Goal: Check status: Check status

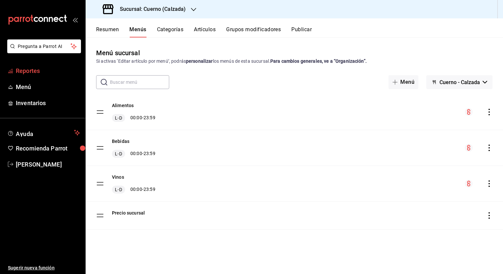
drag, startPoint x: 32, startPoint y: 73, endPoint x: 20, endPoint y: 71, distance: 12.6
click at [20, 71] on span "Reportes" at bounding box center [48, 70] width 64 height 9
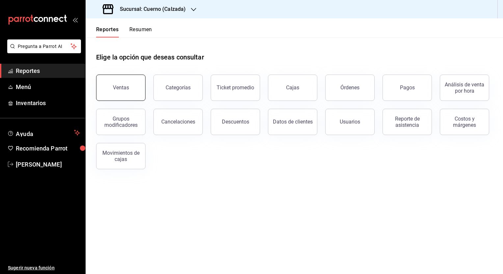
click at [105, 82] on button "Ventas" at bounding box center [120, 88] width 49 height 26
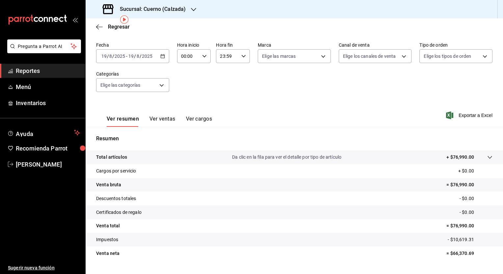
scroll to position [26, 0]
click at [129, 53] on input "19" at bounding box center [131, 55] width 6 height 5
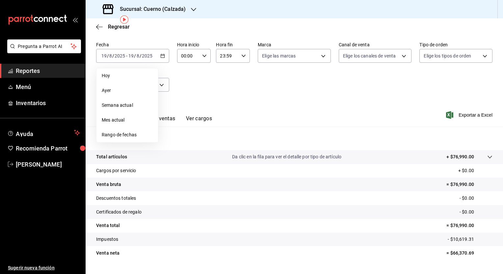
click at [242, 87] on div "Fecha [DATE] [DATE] - [DATE] [DATE] [DATE] [DATE] Semana actual Mes actual Rang…" at bounding box center [294, 71] width 396 height 58
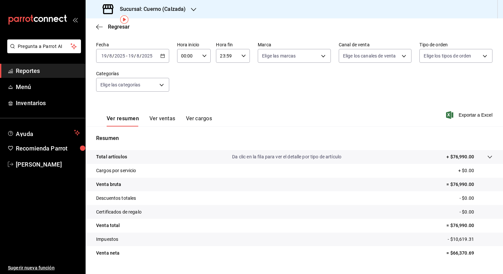
click at [132, 56] on input "19" at bounding box center [131, 55] width 6 height 5
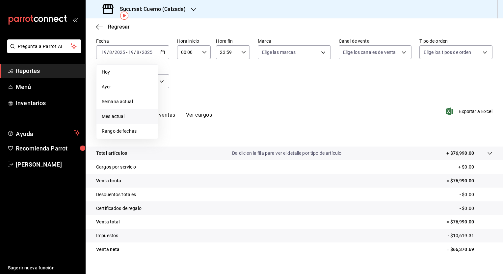
scroll to position [30, 0]
drag, startPoint x: 123, startPoint y: 87, endPoint x: 112, endPoint y: 87, distance: 11.5
click at [112, 87] on span "Ayer" at bounding box center [127, 86] width 51 height 7
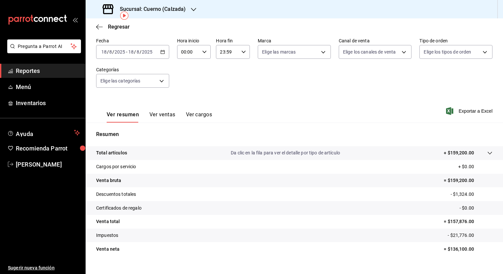
click at [126, 48] on div "[DATE] [DATE] - [DATE] [DATE]" at bounding box center [132, 52] width 73 height 14
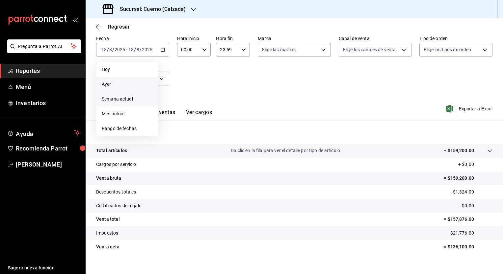
scroll to position [33, 0]
click at [124, 131] on span "Rango de fechas" at bounding box center [127, 128] width 51 height 7
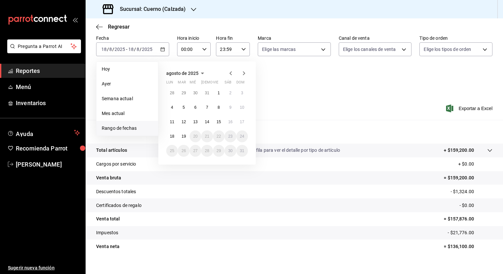
click at [203, 73] on icon "button" at bounding box center [202, 74] width 3 height 2
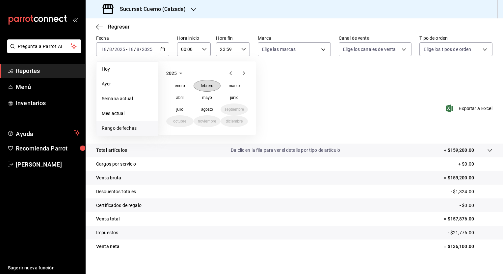
click at [201, 85] on abbr "febrero" at bounding box center [207, 86] width 12 height 5
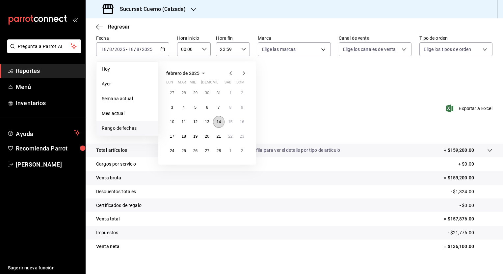
click at [219, 122] on abbr "14" at bounding box center [218, 122] width 4 height 5
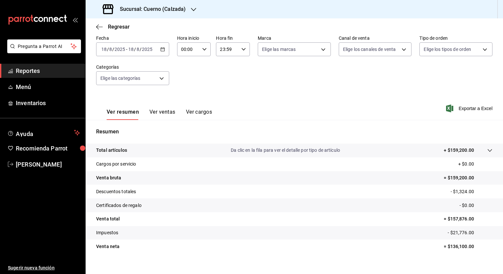
click at [285, 93] on div "Ver resumen Ver ventas Ver cargos Exportar a Excel" at bounding box center [294, 106] width 417 height 27
click at [140, 52] on div "[DATE] [DATE] - [DATE] [DATE]" at bounding box center [132, 49] width 73 height 14
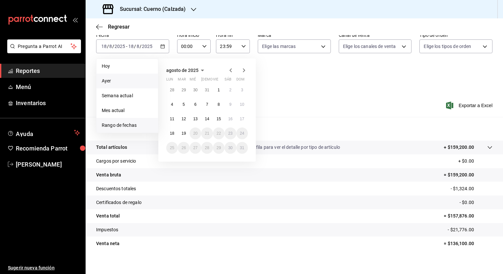
scroll to position [36, 0]
click at [186, 67] on button "agosto de 2025" at bounding box center [186, 70] width 40 height 8
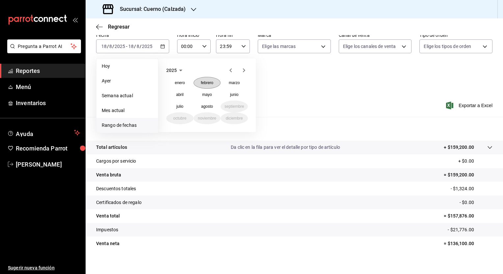
click at [211, 85] on button "febrero" at bounding box center [206, 83] width 27 height 12
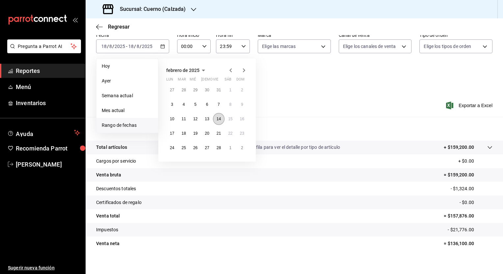
click at [217, 118] on abbr "14" at bounding box center [218, 119] width 4 height 5
click at [242, 69] on icon "button" at bounding box center [244, 70] width 8 height 8
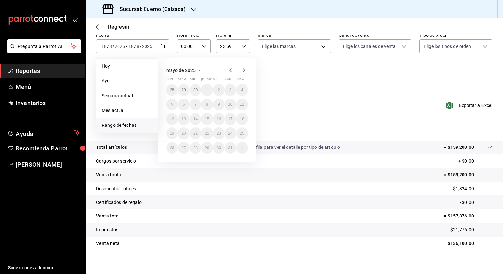
click at [193, 72] on span "mayo de 2025" at bounding box center [180, 70] width 29 height 5
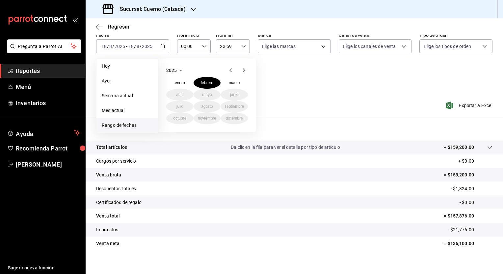
click at [276, 72] on div "Fecha [DATE] [DATE] - [DATE] [DATE] [DATE] [DATE] Semana actual Mes actual [GEO…" at bounding box center [294, 61] width 396 height 58
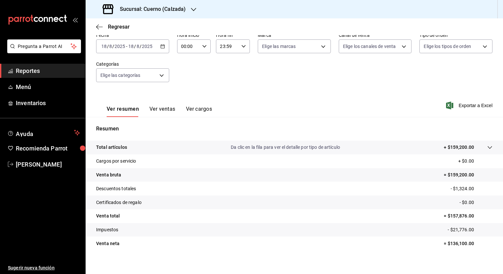
click at [116, 49] on div "[DATE] [DATE] - [DATE] [DATE]" at bounding box center [132, 46] width 73 height 14
click at [162, 46] on \(Stroke\) "button" at bounding box center [162, 46] width 4 height 0
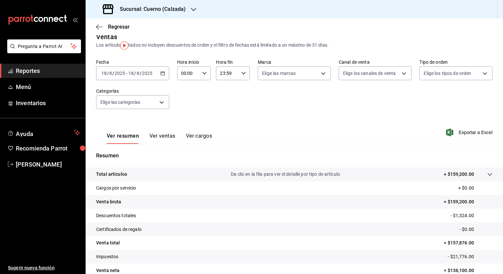
scroll to position [0, 0]
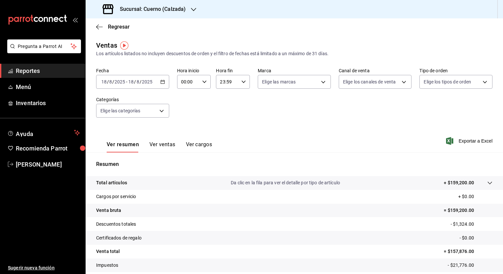
click at [158, 86] on div "[DATE] [DATE] - [DATE] [DATE]" at bounding box center [132, 82] width 73 height 14
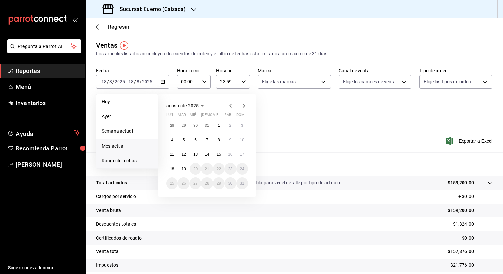
click at [125, 147] on span "Mes actual" at bounding box center [127, 146] width 51 height 7
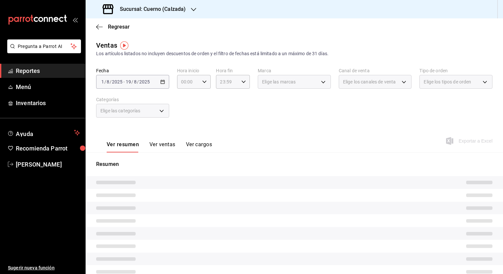
click at [182, 10] on h3 "Sucursal: Cuerno (Calzada)" at bounding box center [149, 9] width 71 height 8
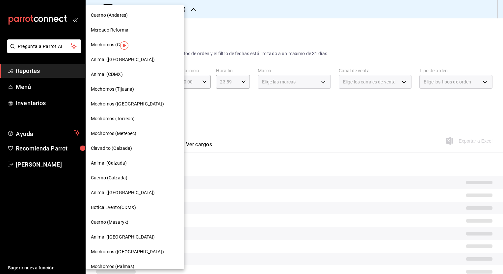
click at [230, 35] on div at bounding box center [251, 137] width 503 height 274
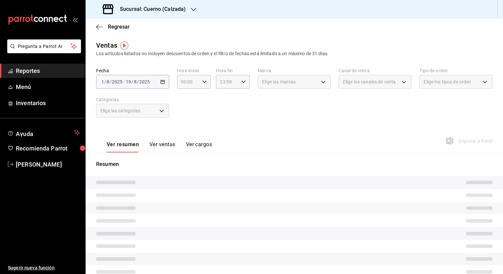
click at [153, 85] on div "[DATE] [DATE] - [DATE] [DATE]" at bounding box center [132, 82] width 73 height 14
click at [99, 26] on icon "button" at bounding box center [99, 27] width 7 height 6
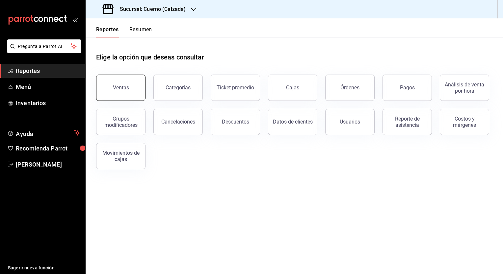
click at [132, 96] on button "Ventas" at bounding box center [120, 88] width 49 height 26
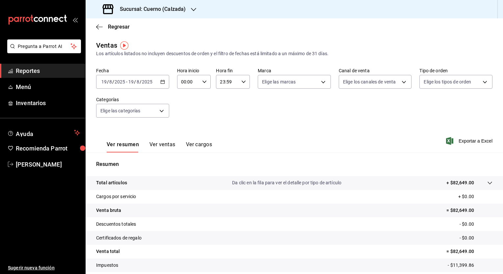
click at [134, 84] on span "/" at bounding box center [135, 81] width 2 height 5
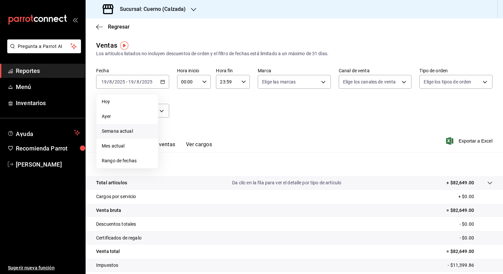
click at [124, 137] on li "Semana actual" at bounding box center [127, 131] width 62 height 15
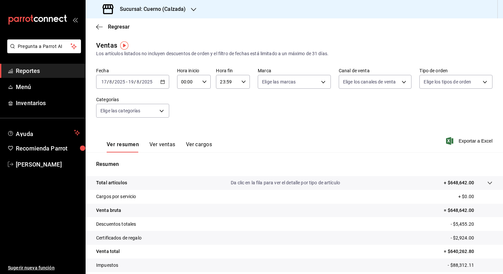
click at [154, 80] on div "2025-08-17 17 / 8 / 2025 - 2025-08-19 19 / 8 / 2025" at bounding box center [132, 82] width 73 height 14
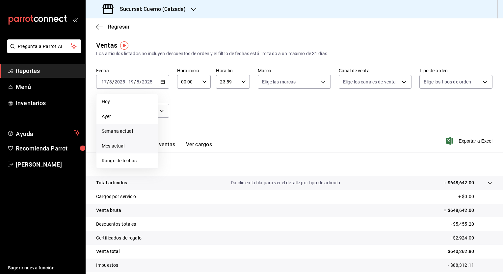
click at [123, 151] on li "Mes actual" at bounding box center [127, 146] width 62 height 15
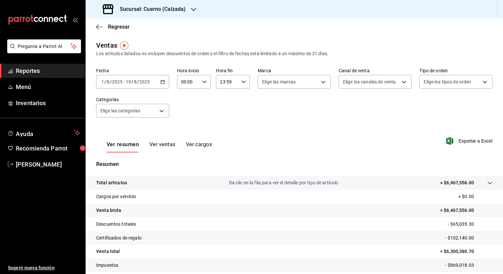
click at [133, 88] on div "2025-08-01 1 / 8 / 2025 - 2025-08-19 19 / 8 / 2025" at bounding box center [132, 82] width 73 height 14
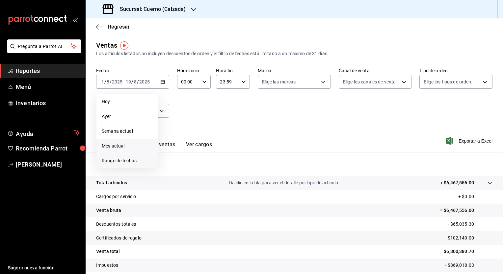
click at [129, 161] on span "Rango de fechas" at bounding box center [127, 161] width 51 height 7
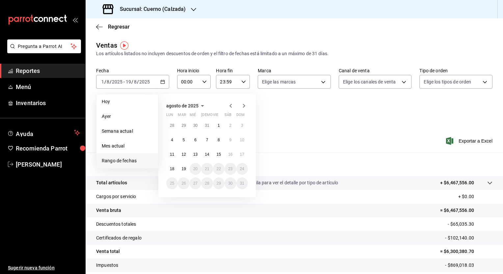
click at [196, 107] on span "agosto de 2025" at bounding box center [182, 105] width 32 height 5
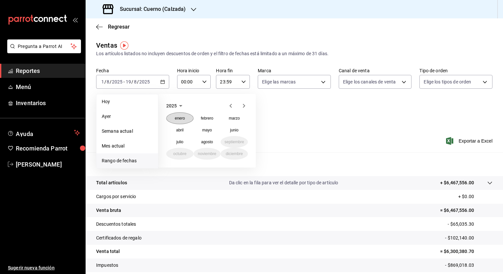
click at [179, 118] on abbr "enero" at bounding box center [180, 118] width 10 height 5
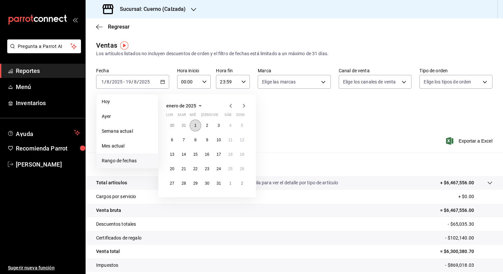
click at [195, 126] on abbr "1" at bounding box center [195, 125] width 2 height 5
click at [242, 107] on icon "button" at bounding box center [244, 106] width 8 height 8
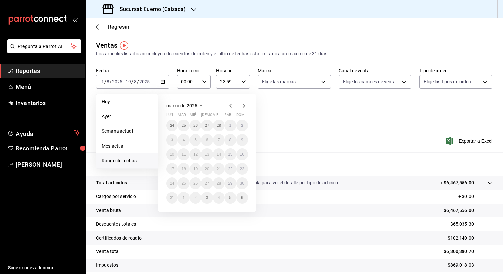
click at [242, 107] on icon "button" at bounding box center [244, 106] width 8 height 8
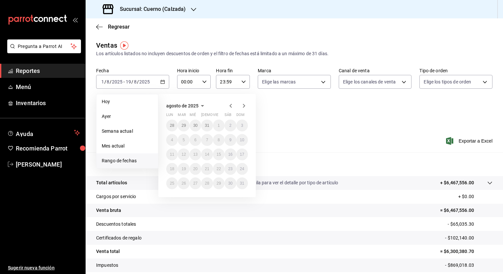
click at [232, 105] on icon "button" at bounding box center [230, 106] width 2 height 4
click at [180, 107] on span "julio de 2025" at bounding box center [173, 105] width 14 height 5
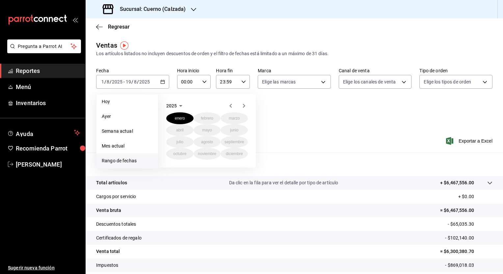
click at [266, 107] on div "2025 enero febrero marzo abril mayo junio julio agosto septiembre octubre novie…" at bounding box center [215, 128] width 115 height 79
click at [130, 161] on span "Rango de fechas" at bounding box center [127, 161] width 51 height 7
click at [178, 119] on abbr "enero" at bounding box center [180, 118] width 10 height 5
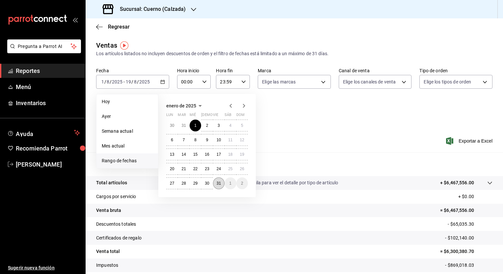
click at [217, 183] on abbr "31" at bounding box center [218, 183] width 4 height 5
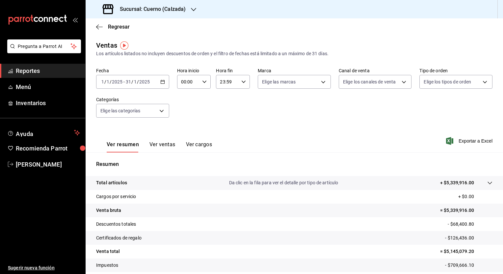
click at [135, 83] on input "1" at bounding box center [135, 81] width 3 height 5
click at [161, 82] on icon "button" at bounding box center [162, 82] width 5 height 5
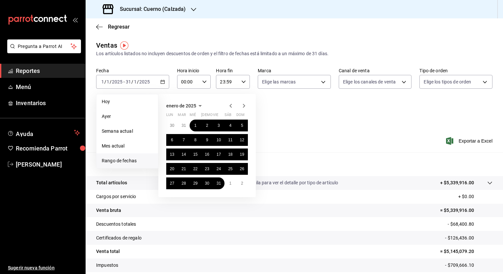
click at [188, 107] on span "enero de 2025" at bounding box center [181, 105] width 30 height 5
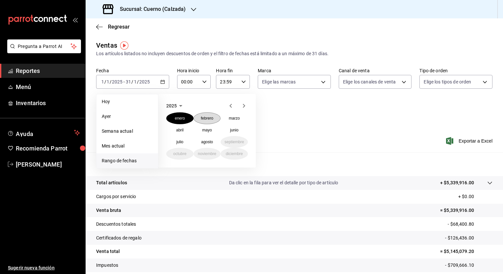
click at [205, 117] on abbr "febrero" at bounding box center [207, 118] width 12 height 5
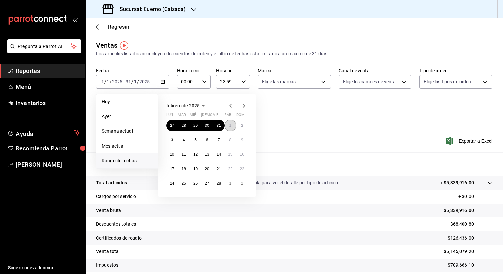
click at [230, 127] on abbr "1" at bounding box center [230, 125] width 2 height 5
click at [219, 185] on abbr "28" at bounding box center [218, 183] width 4 height 5
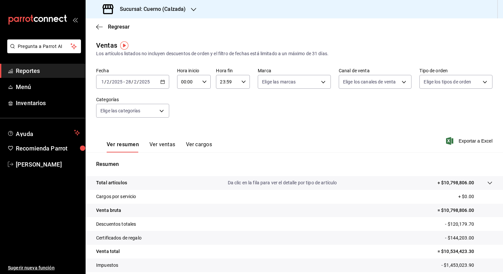
click at [157, 84] on div "2025-02-01 1 / 2 / 2025 - 2025-02-28 28 / 2 / 2025" at bounding box center [132, 82] width 73 height 14
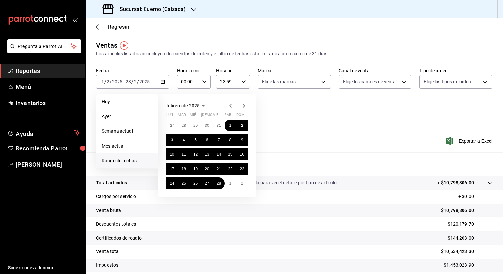
click at [197, 107] on span "febrero de 2025" at bounding box center [182, 105] width 33 height 5
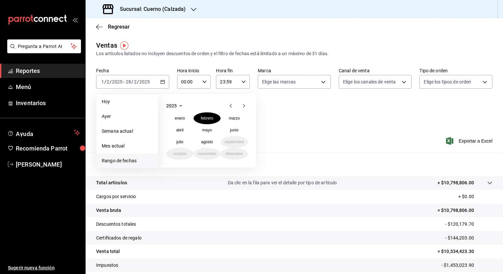
click at [174, 107] on span "2025" at bounding box center [171, 105] width 11 height 5
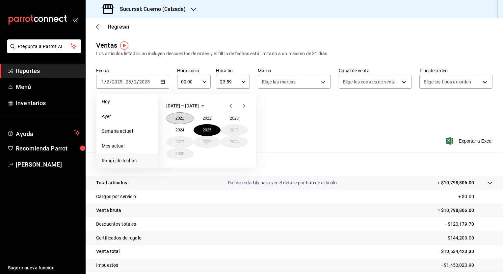
click at [178, 120] on button "2021" at bounding box center [179, 118] width 27 height 12
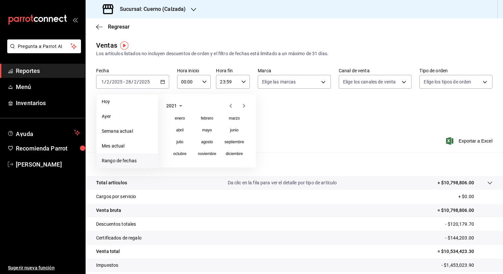
click at [177, 108] on icon "button" at bounding box center [181, 106] width 8 height 8
click at [185, 130] on button "2024" at bounding box center [179, 130] width 27 height 12
click at [208, 118] on abbr "febrero" at bounding box center [207, 118] width 12 height 5
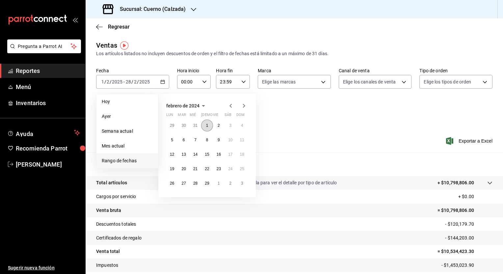
click at [209, 126] on button "1" at bounding box center [207, 126] width 12 height 12
click at [209, 184] on abbr "29" at bounding box center [207, 183] width 4 height 5
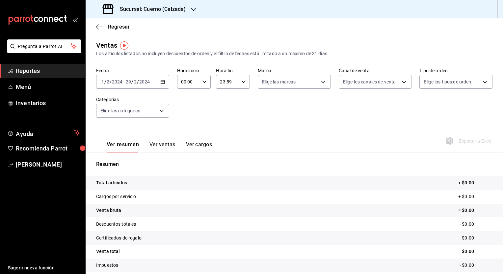
click at [144, 85] on input "2024" at bounding box center [144, 81] width 11 height 5
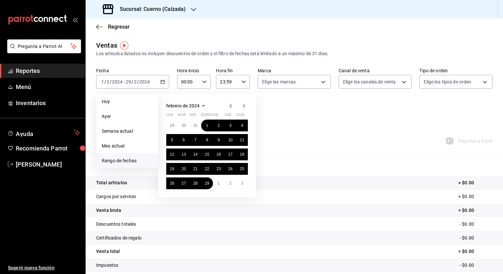
click at [195, 105] on span "febrero de 2024" at bounding box center [182, 105] width 33 height 5
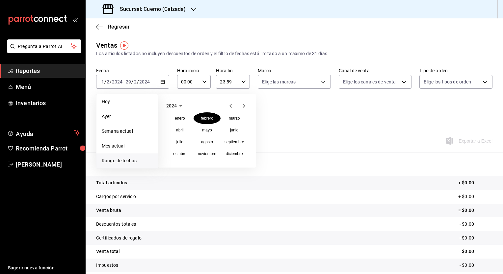
click at [173, 107] on span "2024" at bounding box center [171, 105] width 11 height 5
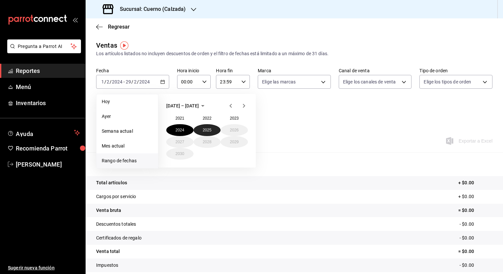
click at [203, 127] on button "2025" at bounding box center [206, 130] width 27 height 12
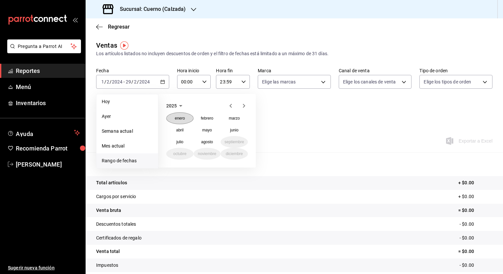
click at [179, 119] on abbr "enero" at bounding box center [180, 118] width 10 height 5
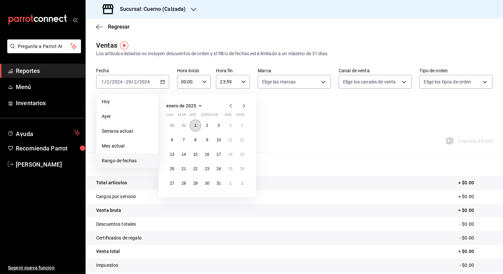
click at [196, 124] on button "1" at bounding box center [195, 126] width 12 height 12
click at [198, 104] on icon "button" at bounding box center [200, 106] width 8 height 8
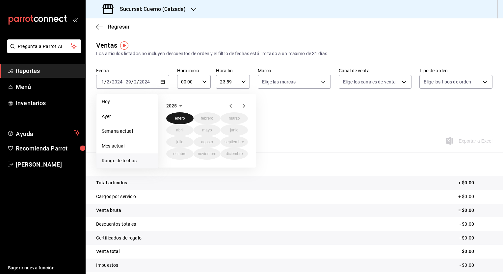
click at [180, 119] on abbr "enero" at bounding box center [180, 118] width 10 height 5
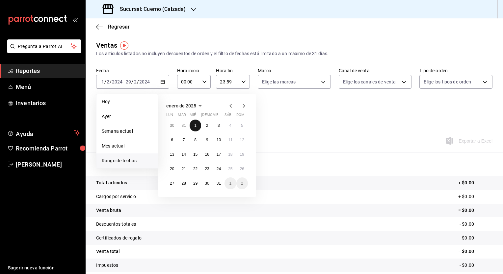
click at [195, 124] on abbr "1" at bounding box center [195, 125] width 2 height 5
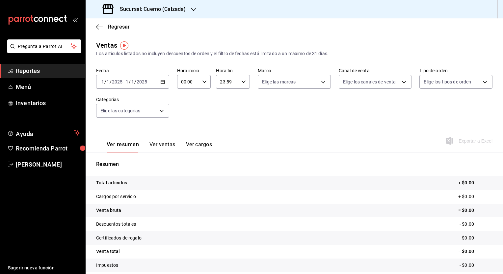
click at [147, 85] on div "2025-01-01 1 / 1 / 2025 - 2025-01-01 1 / 1 / 2025" at bounding box center [132, 82] width 73 height 14
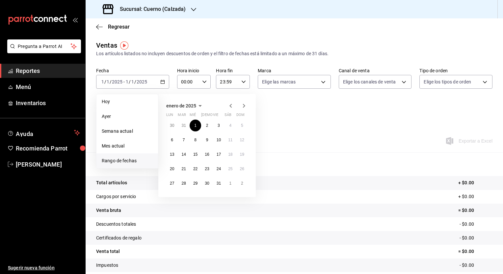
click at [184, 106] on span "enero de 2025" at bounding box center [181, 105] width 30 height 5
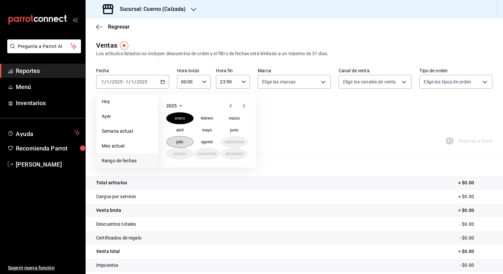
click at [179, 143] on abbr "julio" at bounding box center [179, 142] width 7 height 5
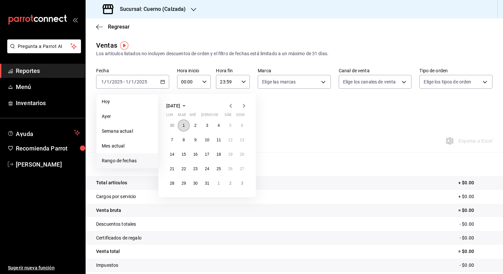
click at [182, 126] on button "1" at bounding box center [184, 126] width 12 height 12
click at [203, 185] on button "31" at bounding box center [207, 184] width 12 height 12
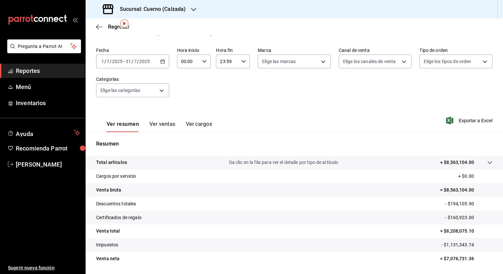
scroll to position [20, 0]
click at [160, 126] on button "Ver ventas" at bounding box center [162, 127] width 26 height 11
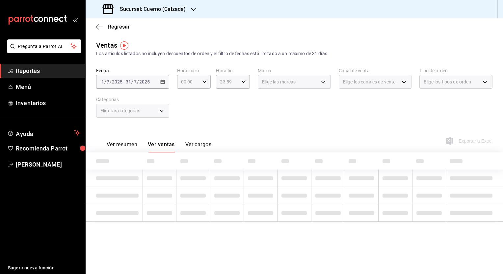
click at [146, 85] on div "2025-07-01 1 / 7 / 2025 - 2025-07-31 31 / 7 / 2025" at bounding box center [132, 82] width 73 height 14
click at [157, 10] on h3 "Sucursal: Cuerno (Calzada)" at bounding box center [149, 9] width 71 height 8
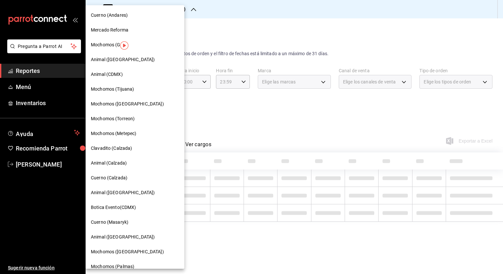
scroll to position [8, 0]
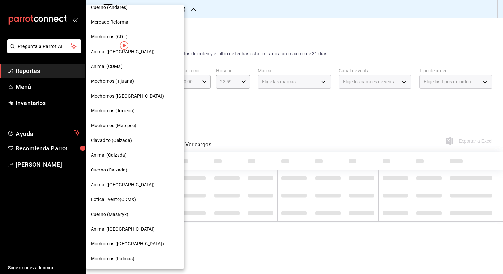
click at [121, 124] on span "Mochomos (Metepec)" at bounding box center [113, 125] width 45 height 7
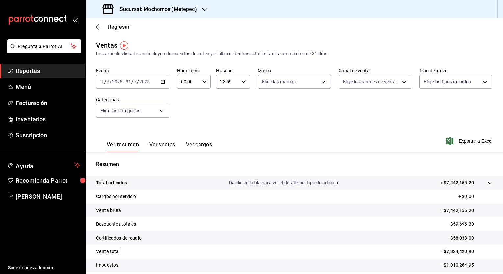
click at [188, 6] on h3 "Sucursal: Mochomos (Metepec)" at bounding box center [155, 9] width 82 height 8
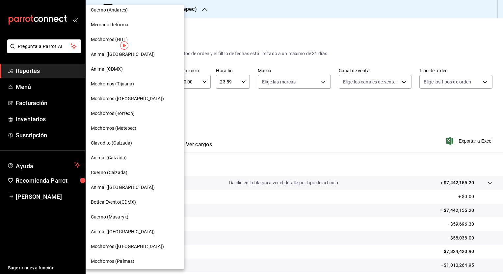
scroll to position [8, 0]
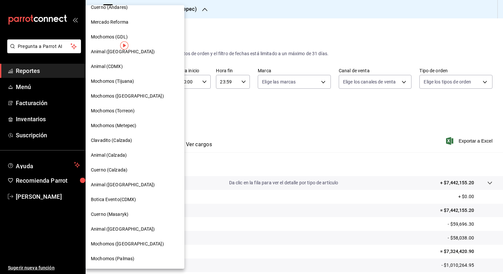
click at [121, 211] on span "Cuerno (Masaryk)" at bounding box center [109, 214] width 37 height 7
